Goal: Complete application form

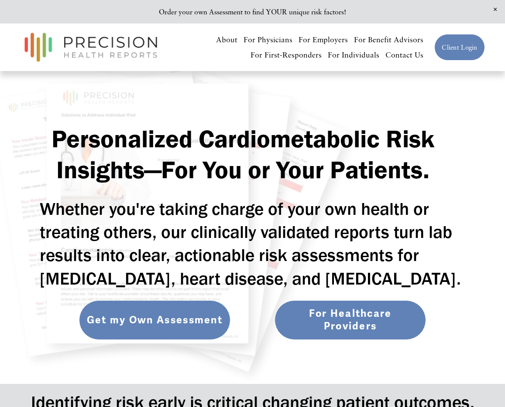
click at [193, 327] on link "Get my Own Assessment" at bounding box center [155, 320] width 152 height 40
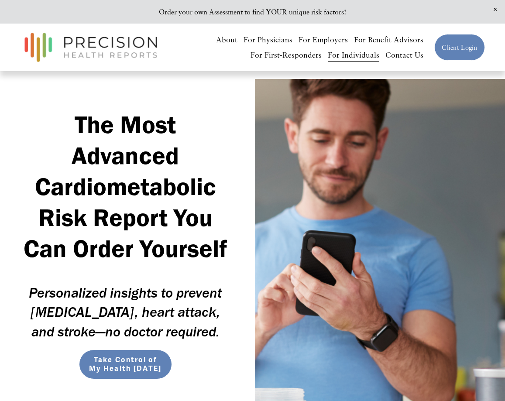
click at [115, 370] on span "Take Control of My Health [DATE]" at bounding box center [125, 363] width 75 height 17
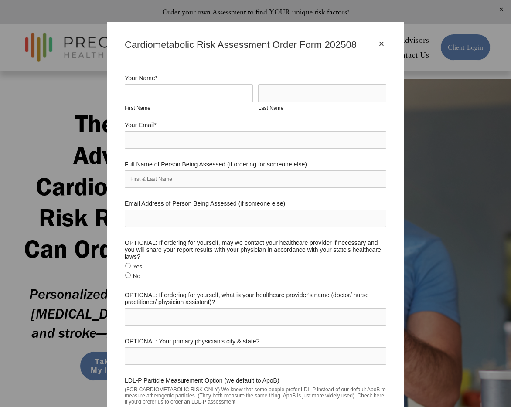
click at [181, 89] on input "First Name" at bounding box center [189, 93] width 128 height 18
type input "[PERSON_NAME]"
type input "[EMAIL_ADDRESS][DOMAIN_NAME]"
click at [166, 177] on input "Full Name of Person Being Assessed (if ordering for someone else)" at bounding box center [256, 179] width 262 height 17
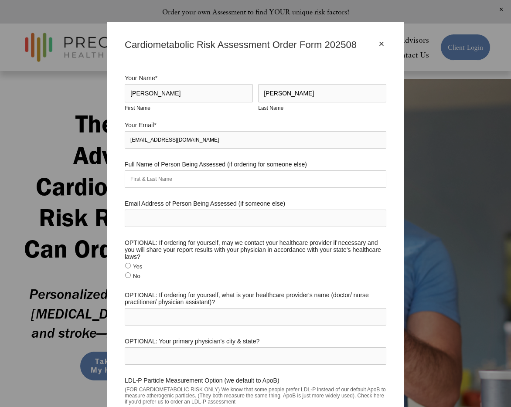
type input "[PERSON_NAME]"
type input "[EMAIL_ADDRESS][DOMAIN_NAME]"
type input "[GEOGRAPHIC_DATA]"
click at [125, 278] on input "No" at bounding box center [128, 276] width 6 height 6
radio input "true"
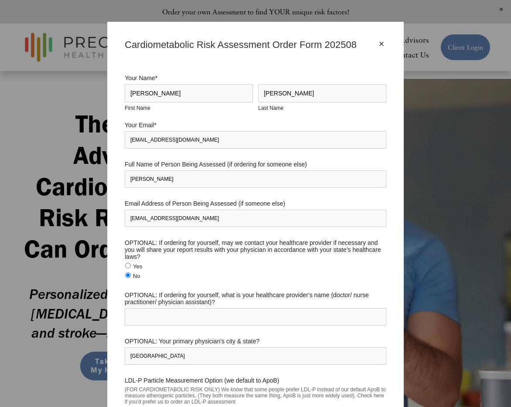
click at [125, 277] on input "No" at bounding box center [128, 276] width 6 height 6
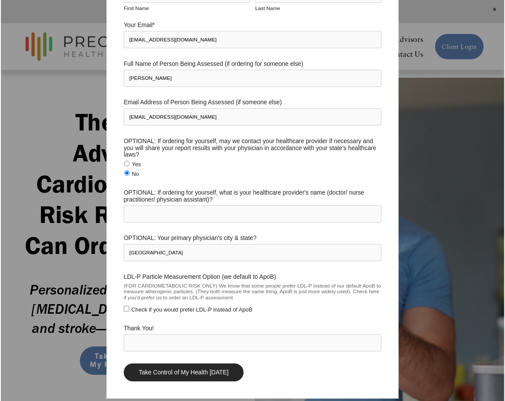
scroll to position [119, 0]
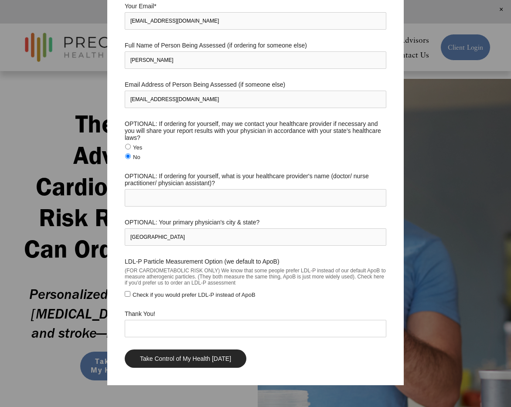
click at [175, 329] on input "Thank You!" at bounding box center [256, 328] width 262 height 17
type input "Hi -- I look forward to a consult. Thanks, [PERSON_NAME]"
click at [125, 350] on input "Take Control of My Health [DATE]" at bounding box center [186, 359] width 122 height 18
